Goal: Information Seeking & Learning: Learn about a topic

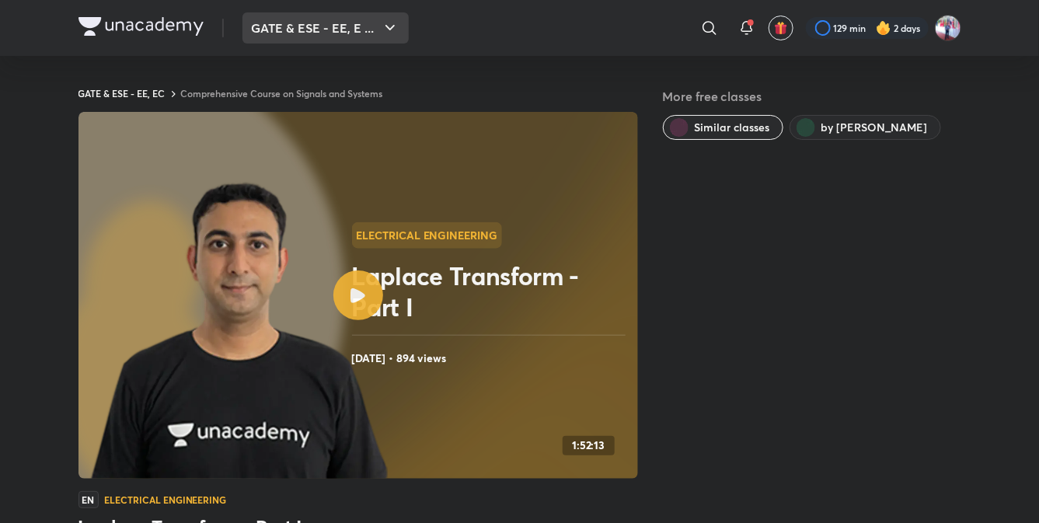
click at [338, 33] on button "GATE & ESE - EE, E ..." at bounding box center [325, 27] width 166 height 31
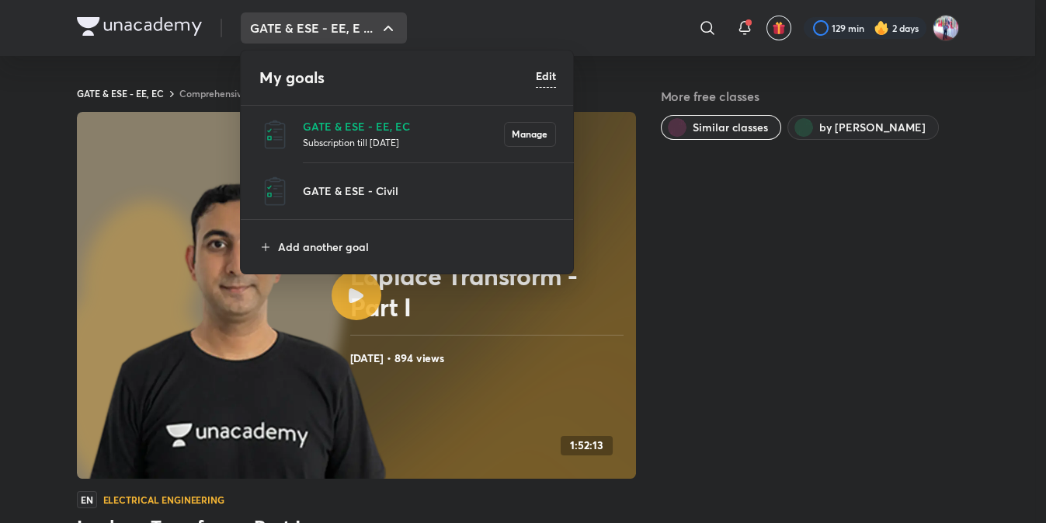
click at [175, 31] on div at bounding box center [523, 261] width 1046 height 523
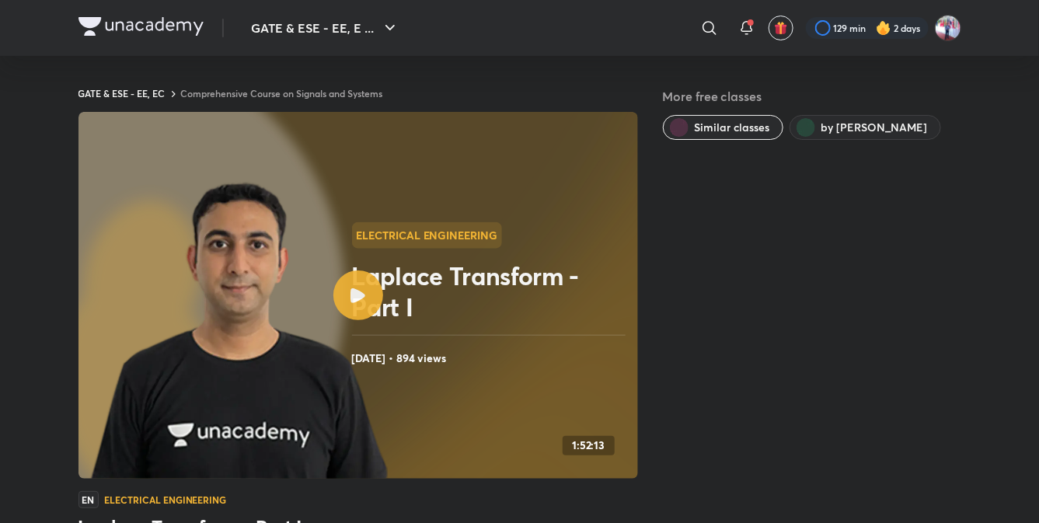
click at [175, 31] on img at bounding box center [140, 26] width 125 height 19
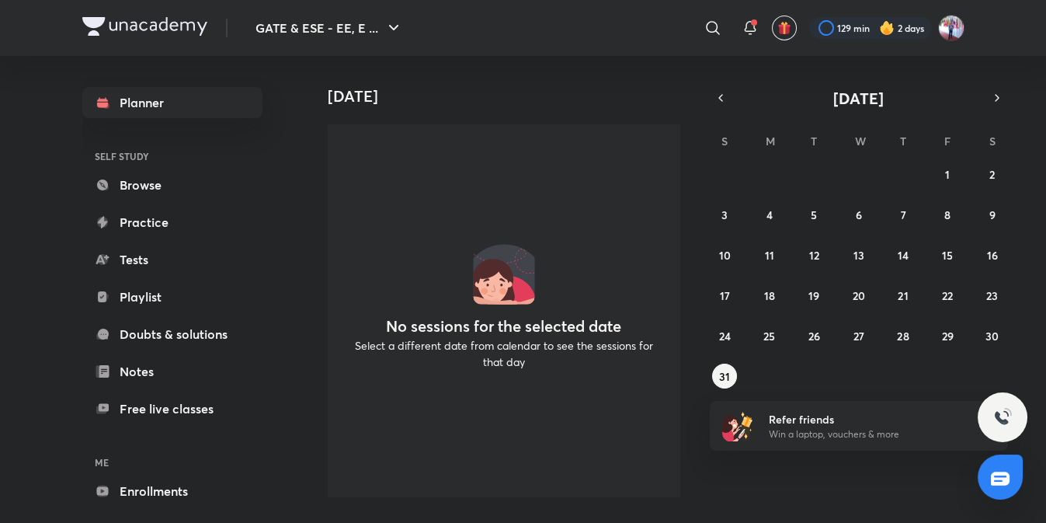
scroll to position [64, 0]
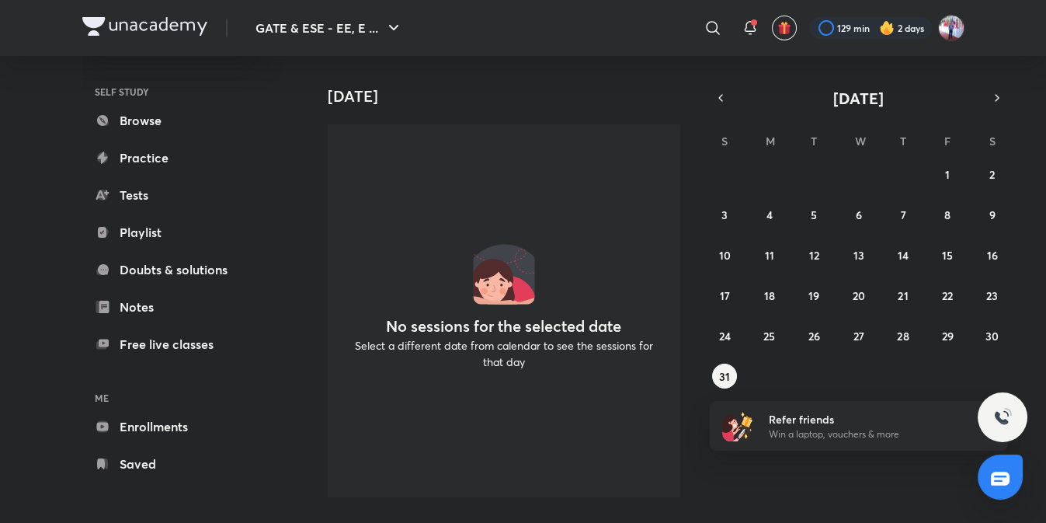
click at [167, 431] on link "Enrollments" at bounding box center [172, 426] width 180 height 31
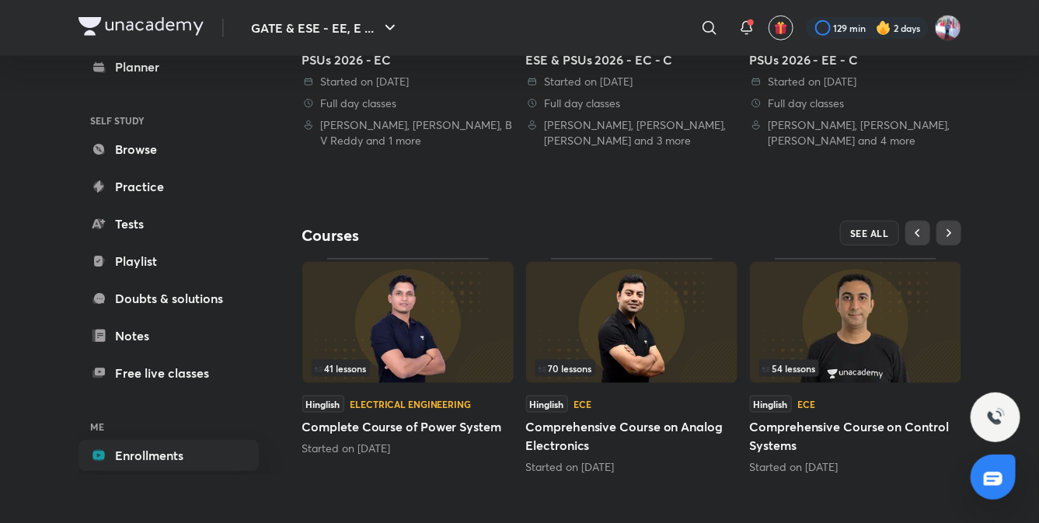
scroll to position [545, 0]
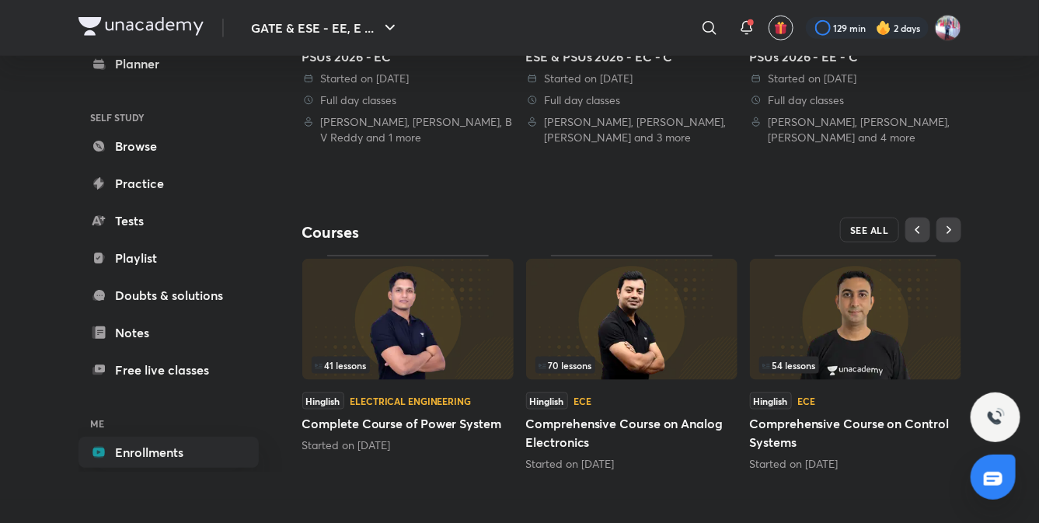
click at [862, 225] on span "SEE ALL" at bounding box center [869, 229] width 39 height 11
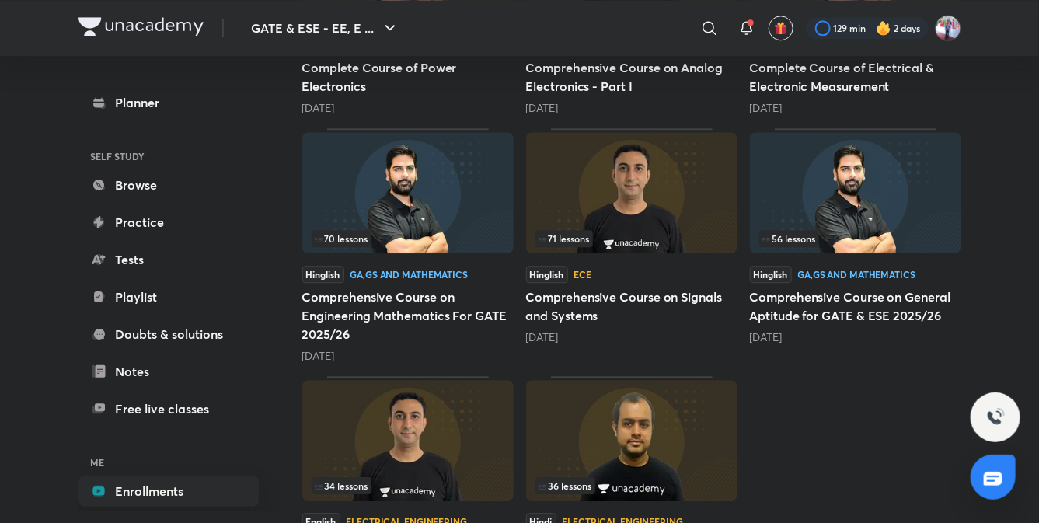
scroll to position [1592, 0]
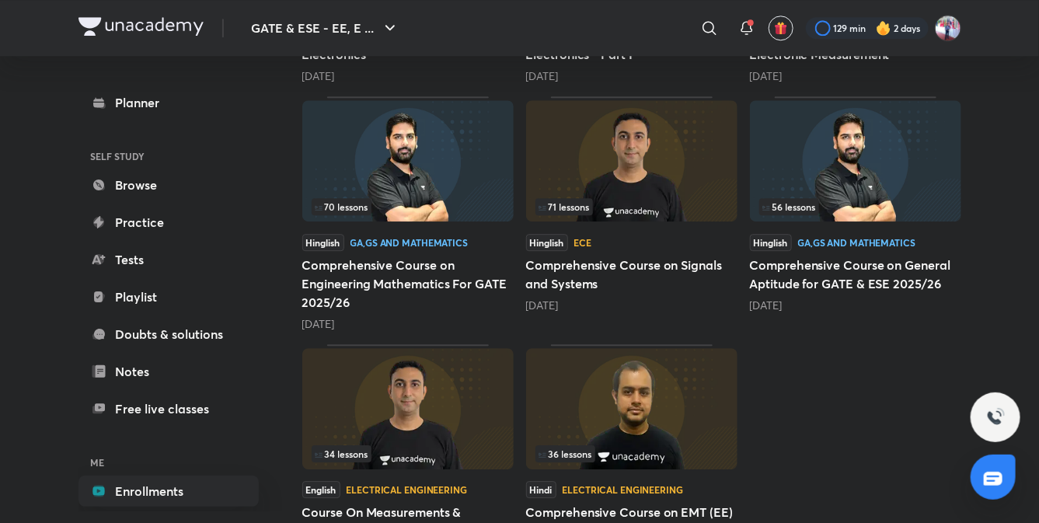
click at [637, 187] on img at bounding box center [631, 160] width 211 height 121
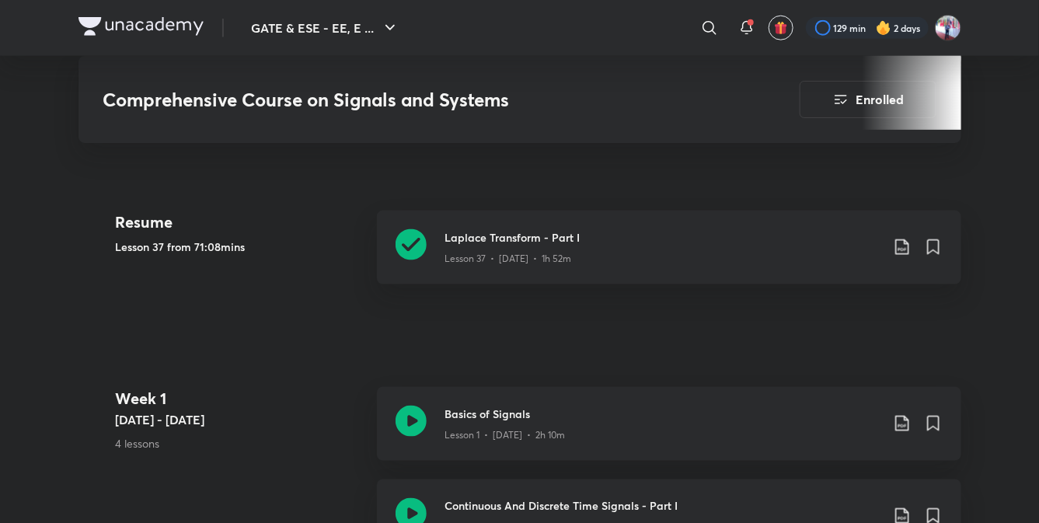
scroll to position [684, 0]
click at [517, 236] on h3 "Laplace Transform - Part I" at bounding box center [662, 236] width 435 height 16
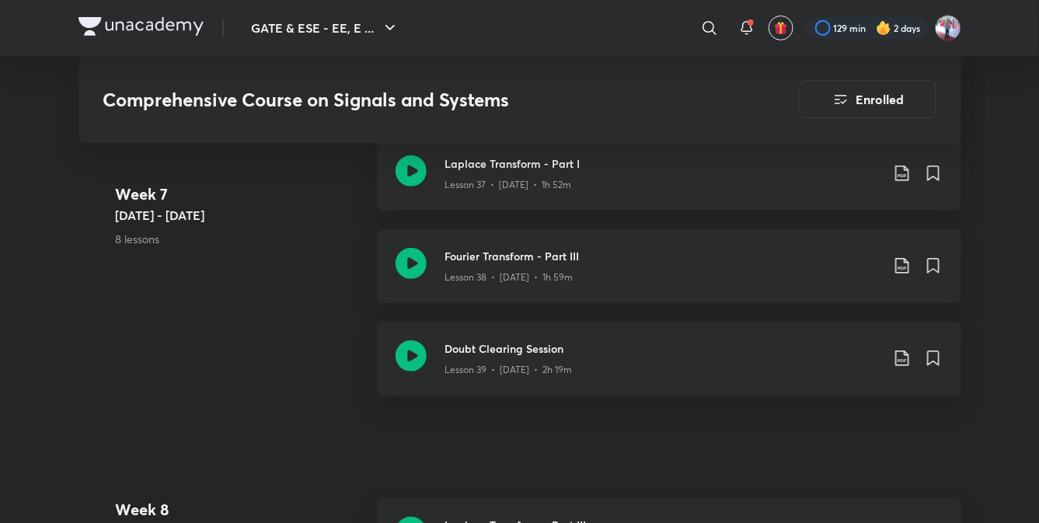
scroll to position [4779, 0]
